Goal: Task Accomplishment & Management: Manage account settings

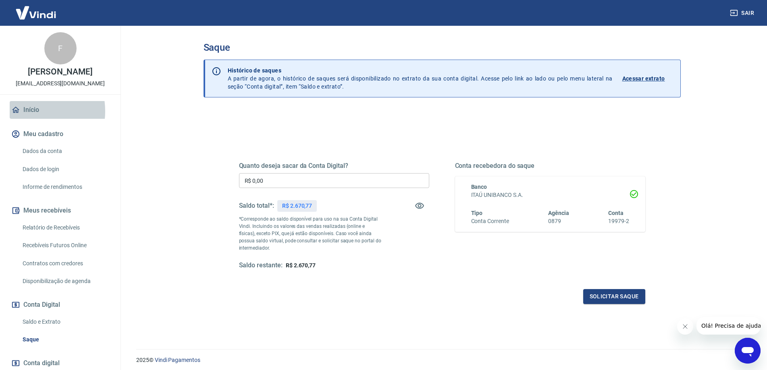
click at [29, 111] on link "Início" at bounding box center [60, 110] width 101 height 18
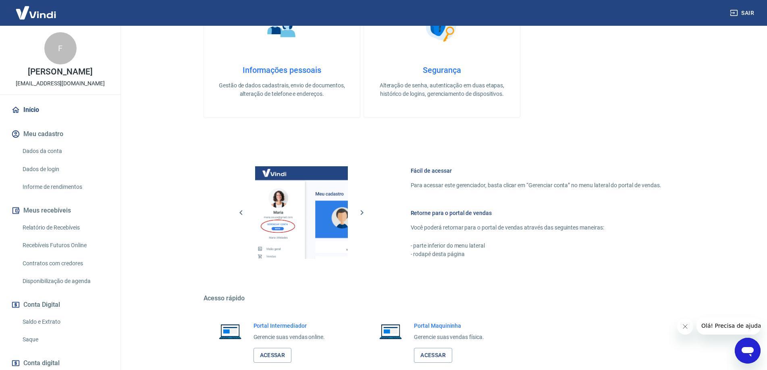
scroll to position [282, 0]
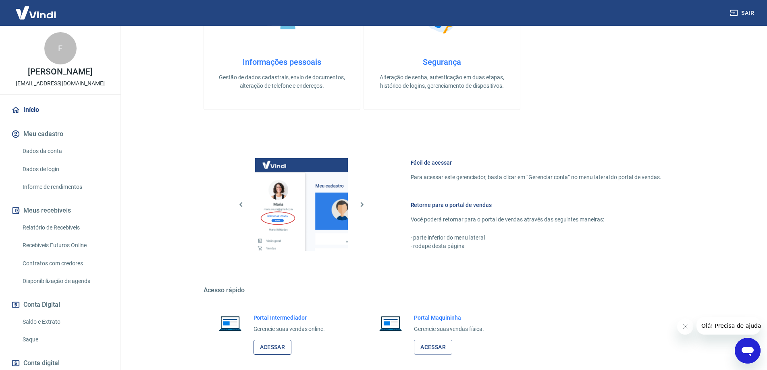
click at [277, 347] on link "Acessar" at bounding box center [273, 347] width 38 height 15
click at [284, 349] on link "Acessar" at bounding box center [273, 347] width 38 height 15
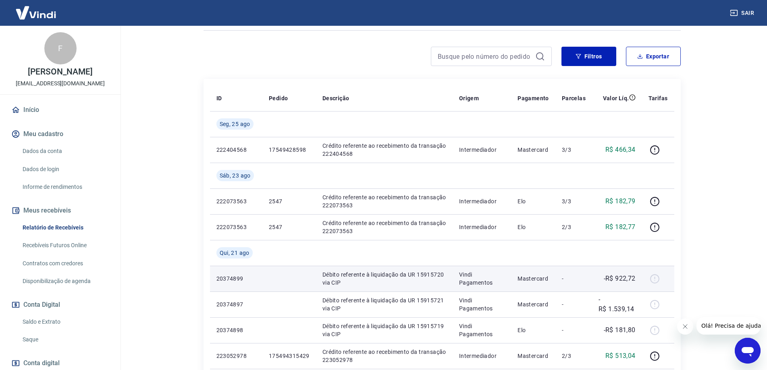
scroll to position [81, 0]
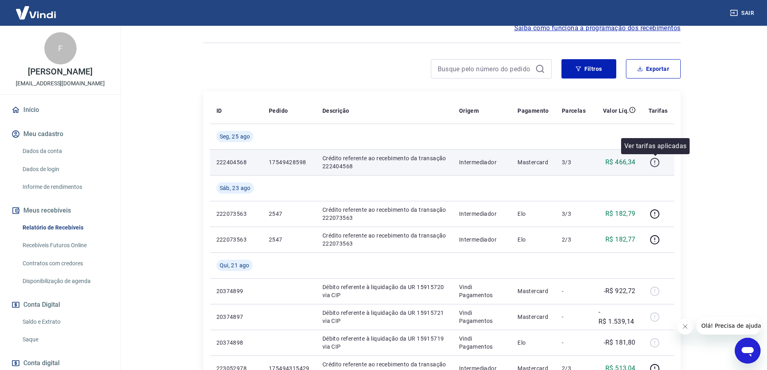
click at [657, 166] on icon "button" at bounding box center [654, 162] width 9 height 9
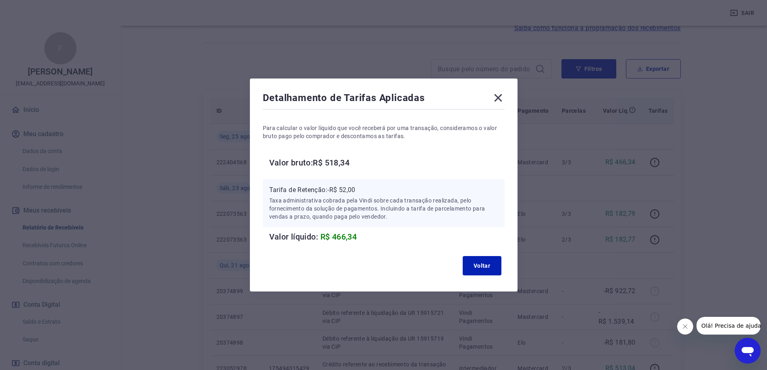
click at [503, 98] on icon at bounding box center [498, 98] width 13 height 13
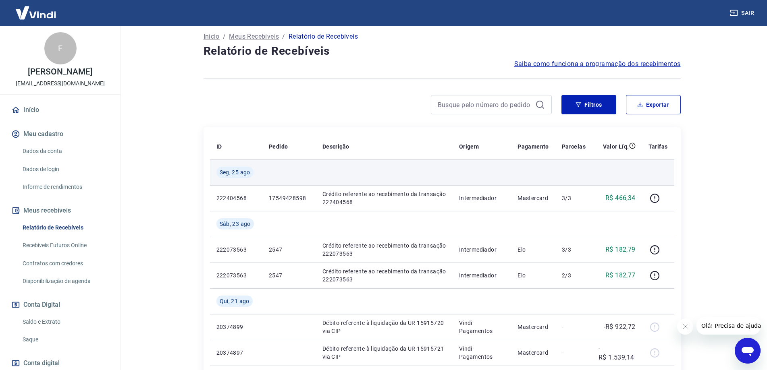
scroll to position [0, 0]
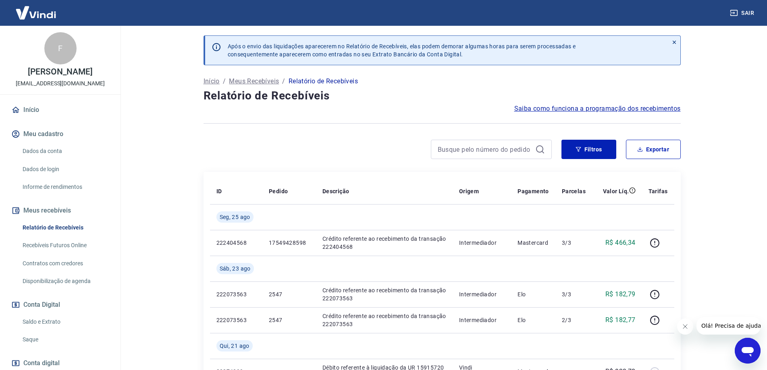
click at [38, 112] on link "Início" at bounding box center [60, 110] width 101 height 18
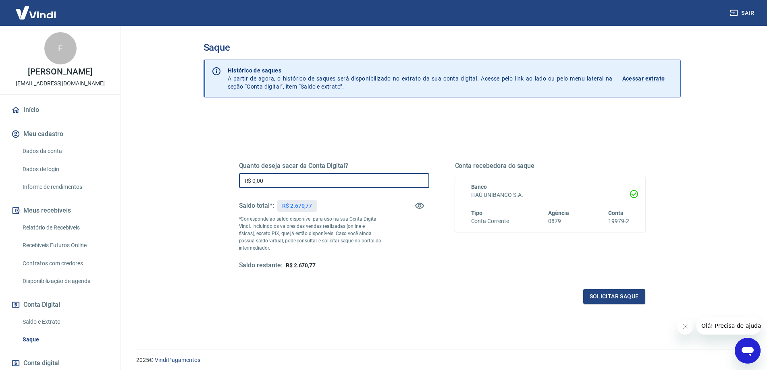
drag, startPoint x: 263, startPoint y: 183, endPoint x: 308, endPoint y: 180, distance: 45.2
click at [308, 180] on input "R$ 0,00" at bounding box center [334, 180] width 190 height 15
drag, startPoint x: 263, startPoint y: 181, endPoint x: 252, endPoint y: 182, distance: 10.9
click at [252, 182] on input "R$ 0,00" at bounding box center [334, 180] width 190 height 15
